Goal: Entertainment & Leisure: Consume media (video, audio)

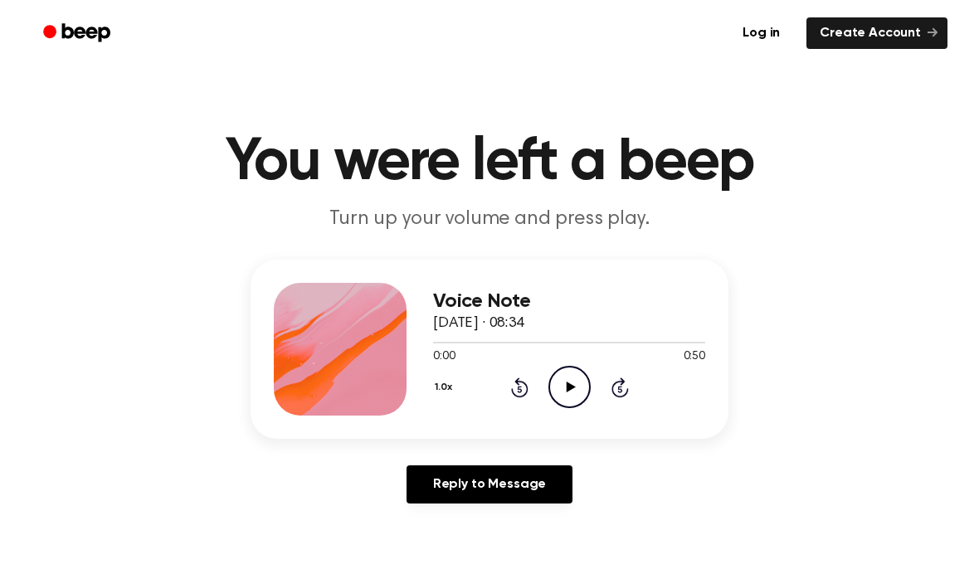
click at [582, 391] on icon "Play Audio" at bounding box center [569, 387] width 42 height 42
click at [566, 399] on icon "Pause Audio" at bounding box center [569, 387] width 42 height 42
click at [561, 389] on icon "Play Audio" at bounding box center [569, 387] width 42 height 42
click at [572, 389] on icon at bounding box center [569, 386] width 7 height 11
click at [571, 385] on icon at bounding box center [570, 386] width 9 height 11
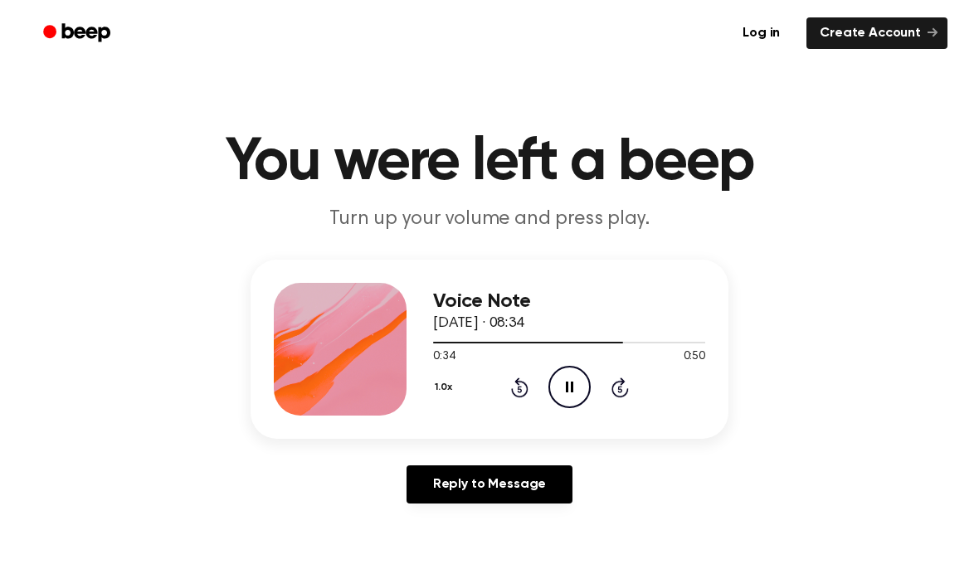
click at [557, 394] on icon "Pause Audio" at bounding box center [569, 387] width 42 height 42
click at [561, 379] on icon "Play Audio" at bounding box center [569, 387] width 42 height 42
click at [577, 367] on icon "Pause Audio" at bounding box center [569, 387] width 42 height 42
click at [578, 393] on icon "Play Audio" at bounding box center [569, 387] width 42 height 42
click at [571, 385] on icon at bounding box center [569, 386] width 7 height 11
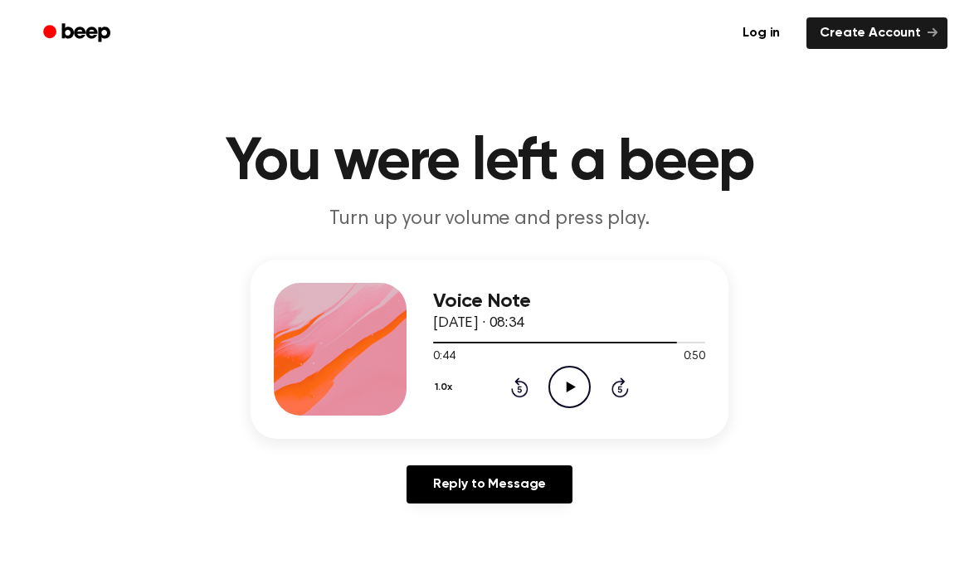
click at [517, 379] on icon at bounding box center [519, 387] width 17 height 20
click at [523, 388] on icon "Rewind 5 seconds" at bounding box center [519, 387] width 18 height 22
click at [573, 387] on icon at bounding box center [570, 386] width 9 height 11
click at [567, 372] on icon "Pause Audio" at bounding box center [569, 387] width 42 height 42
click at [560, 382] on icon "Play Audio" at bounding box center [569, 387] width 42 height 42
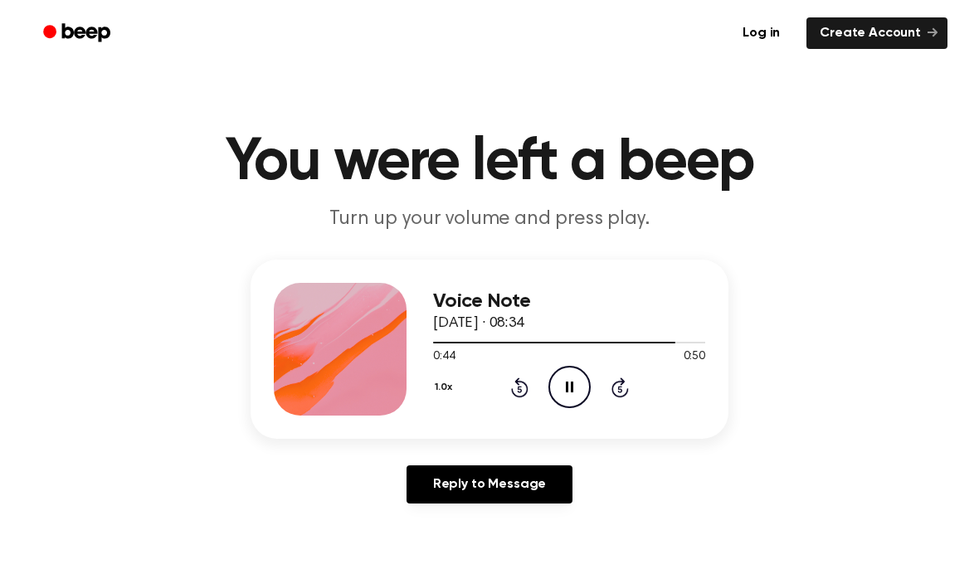
click at [575, 387] on icon "Pause Audio" at bounding box center [569, 387] width 42 height 42
click at [556, 389] on icon "Play Audio" at bounding box center [569, 387] width 42 height 42
click at [575, 383] on icon "Pause Audio" at bounding box center [569, 387] width 42 height 42
click at [585, 386] on icon "Play Audio" at bounding box center [569, 387] width 42 height 42
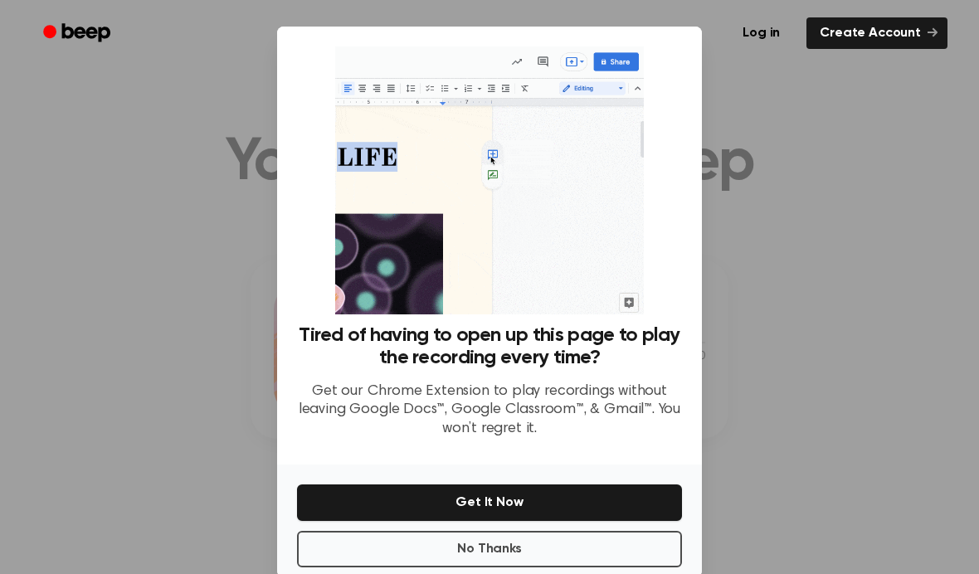
click at [653, 557] on button "No Thanks" at bounding box center [489, 549] width 385 height 36
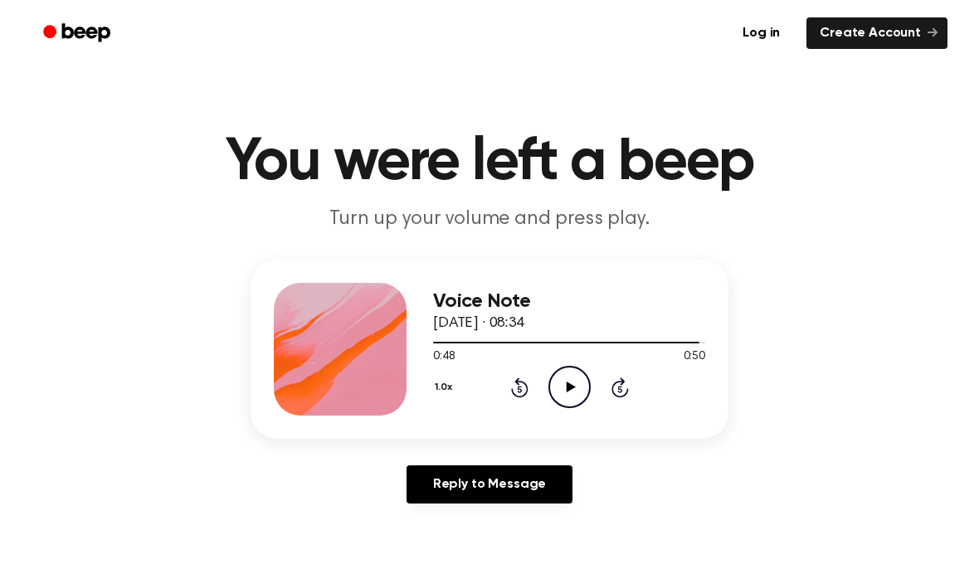
click at [580, 396] on icon "Play Audio" at bounding box center [569, 387] width 42 height 42
click at [625, 390] on icon "Skip 5 seconds" at bounding box center [619, 387] width 18 height 22
click at [628, 391] on icon at bounding box center [619, 387] width 17 height 20
click at [627, 390] on icon at bounding box center [619, 387] width 17 height 20
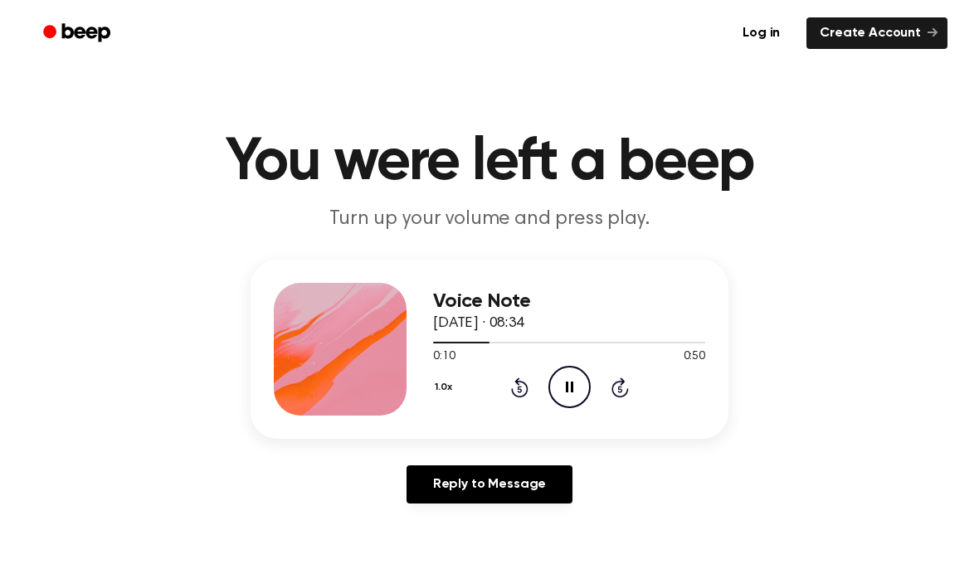
click at [629, 377] on div "1.0x Rewind 5 seconds Pause Audio Skip 5 seconds" at bounding box center [569, 387] width 272 height 42
click at [617, 389] on icon "Skip 5 seconds" at bounding box center [619, 387] width 18 height 22
click at [616, 389] on icon "Skip 5 seconds" at bounding box center [619, 387] width 18 height 22
click at [616, 393] on icon "Skip 5 seconds" at bounding box center [619, 387] width 18 height 22
click at [609, 397] on div "1.0x Rewind 5 seconds Pause Audio Skip 5 seconds" at bounding box center [569, 387] width 272 height 42
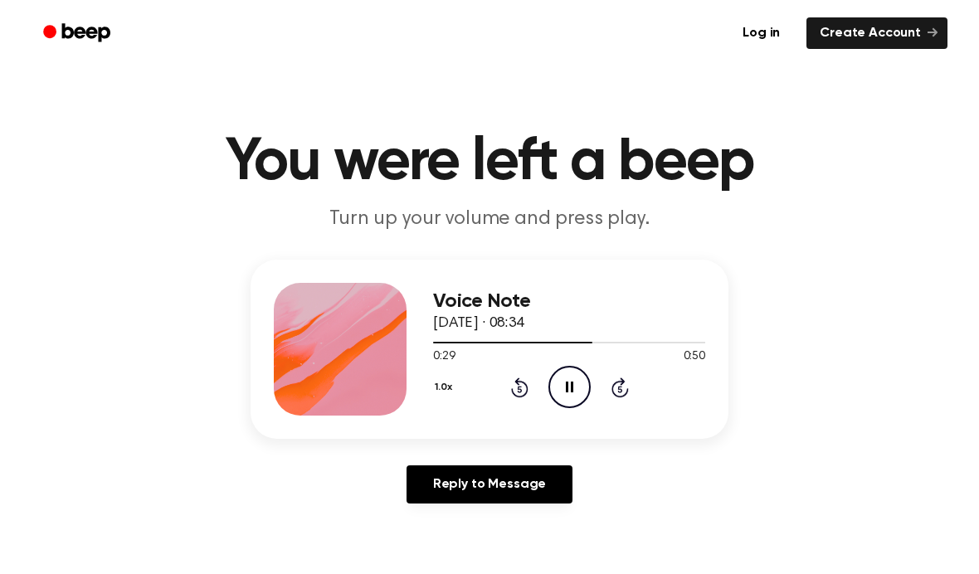
click at [628, 378] on icon "Skip 5 seconds" at bounding box center [619, 387] width 18 height 22
click at [576, 375] on icon "Pause Audio" at bounding box center [569, 387] width 42 height 42
click at [574, 389] on icon "Play Audio" at bounding box center [569, 387] width 42 height 42
click at [552, 369] on icon "Pause Audio" at bounding box center [569, 387] width 42 height 42
click at [581, 374] on icon "Play Audio" at bounding box center [569, 387] width 42 height 42
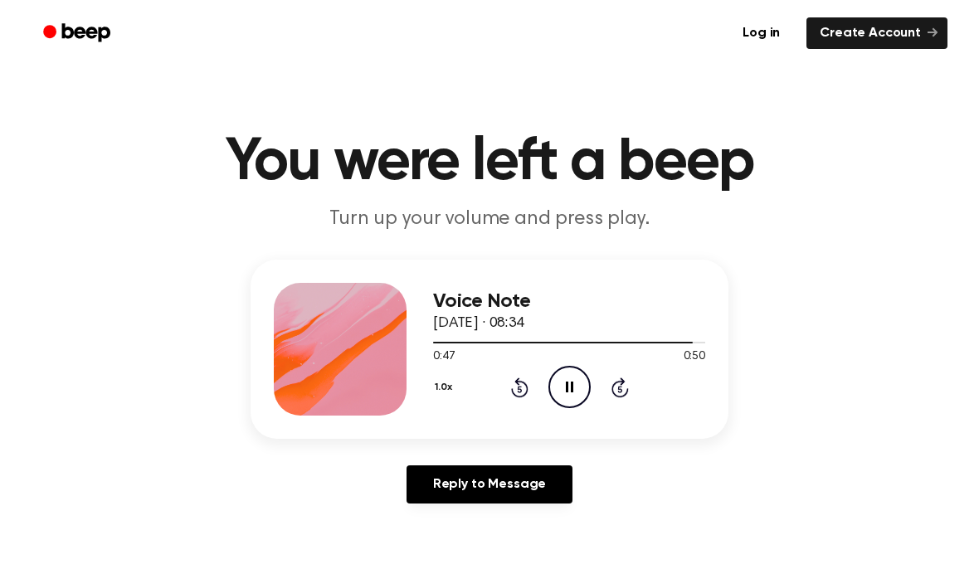
click at [580, 376] on icon "Pause Audio" at bounding box center [569, 387] width 42 height 42
click at [571, 389] on icon at bounding box center [570, 386] width 9 height 11
